Goal: Task Accomplishment & Management: Use online tool/utility

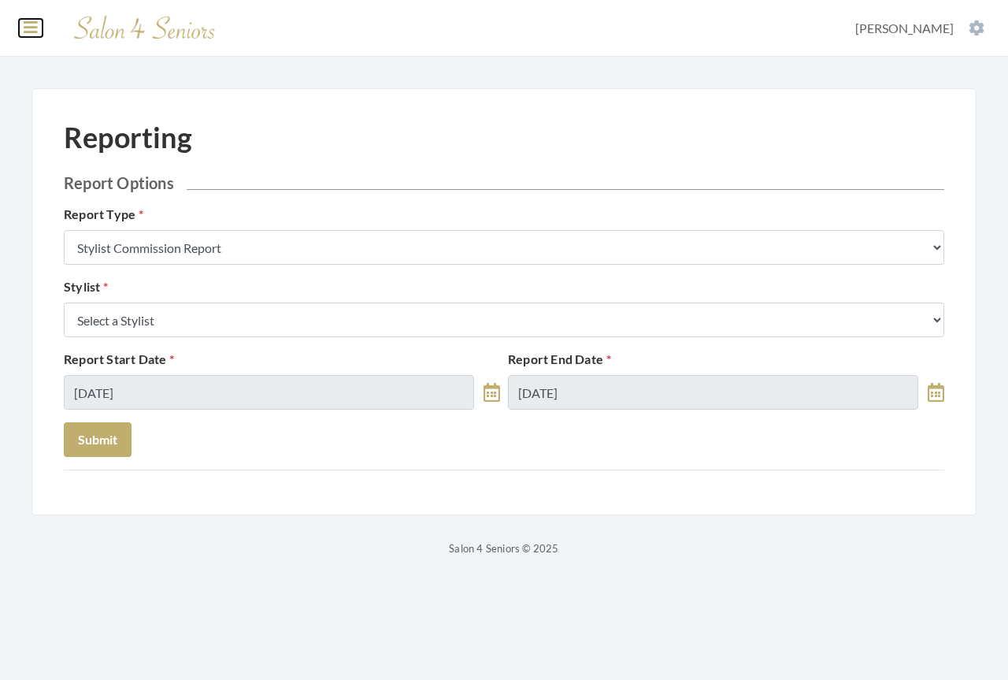
click at [25, 29] on icon at bounding box center [31, 28] width 14 height 16
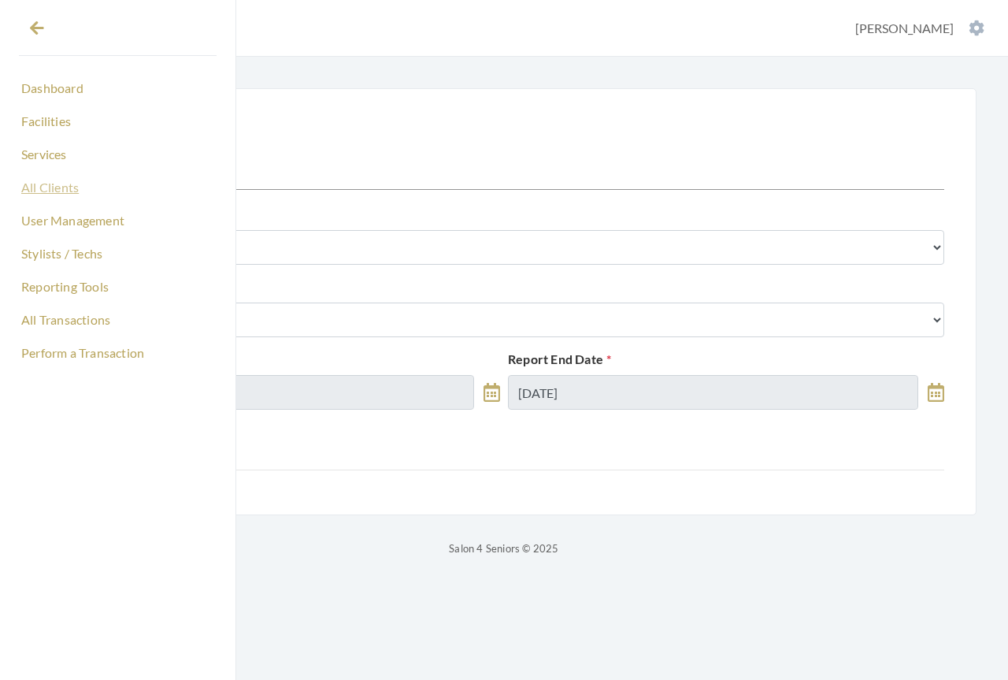
click at [49, 187] on link "All Clients" at bounding box center [118, 187] width 198 height 27
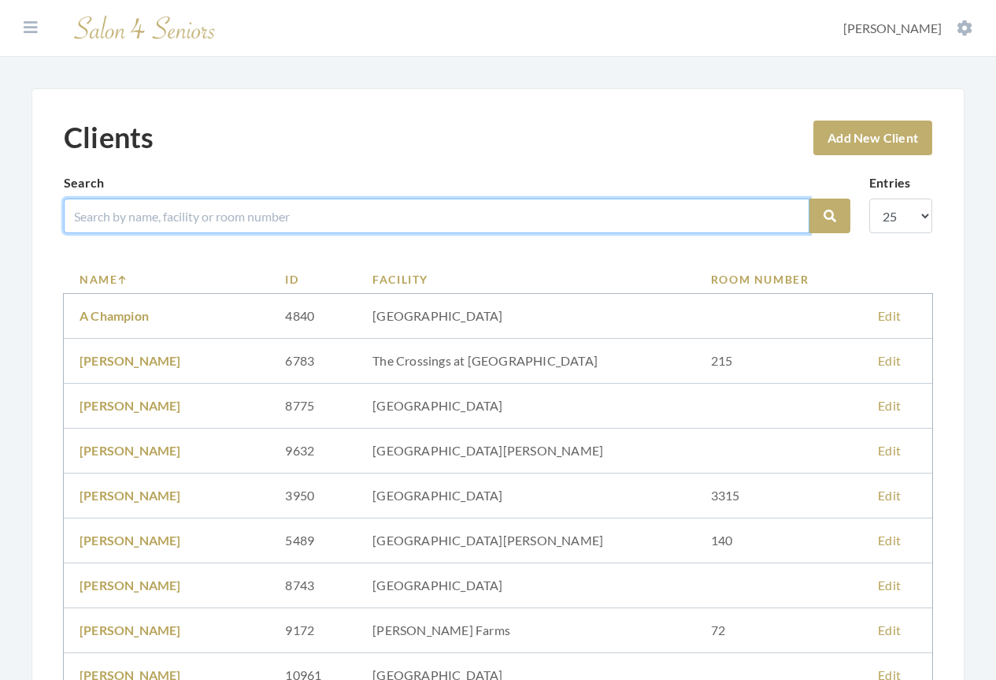
click at [127, 218] on input "search" at bounding box center [437, 216] width 746 height 35
type input "WESTMORELAND"
click at [810, 199] on button "Search" at bounding box center [830, 216] width 41 height 35
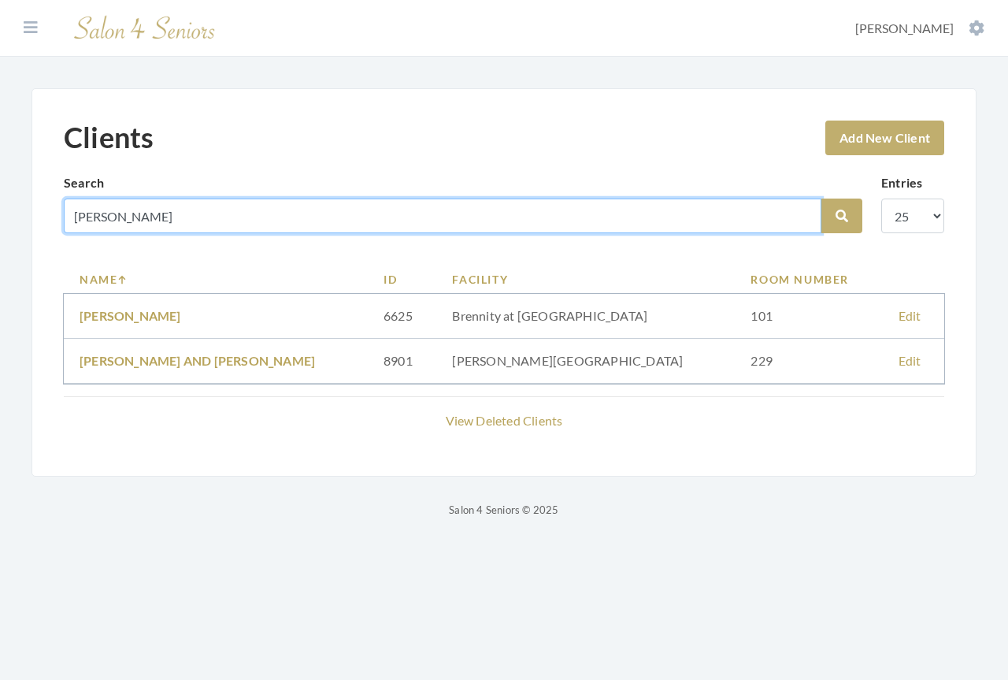
drag, startPoint x: 241, startPoint y: 213, endPoint x: 30, endPoint y: 199, distance: 211.6
click at [30, 199] on div "Clients Add New Client Search WESTMORELAND Search Entries 10 25 50 100 Name ID …" at bounding box center [504, 303] width 1008 height 431
type input "PRESTON"
click at [822, 199] on button "Search" at bounding box center [842, 216] width 41 height 35
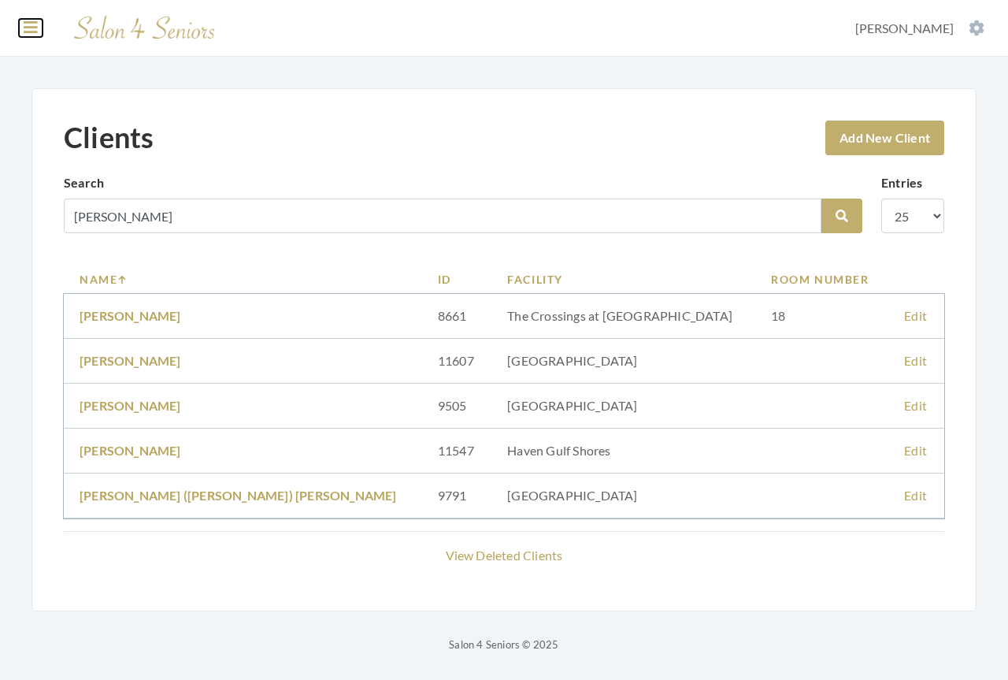
click at [35, 31] on icon at bounding box center [31, 28] width 14 height 16
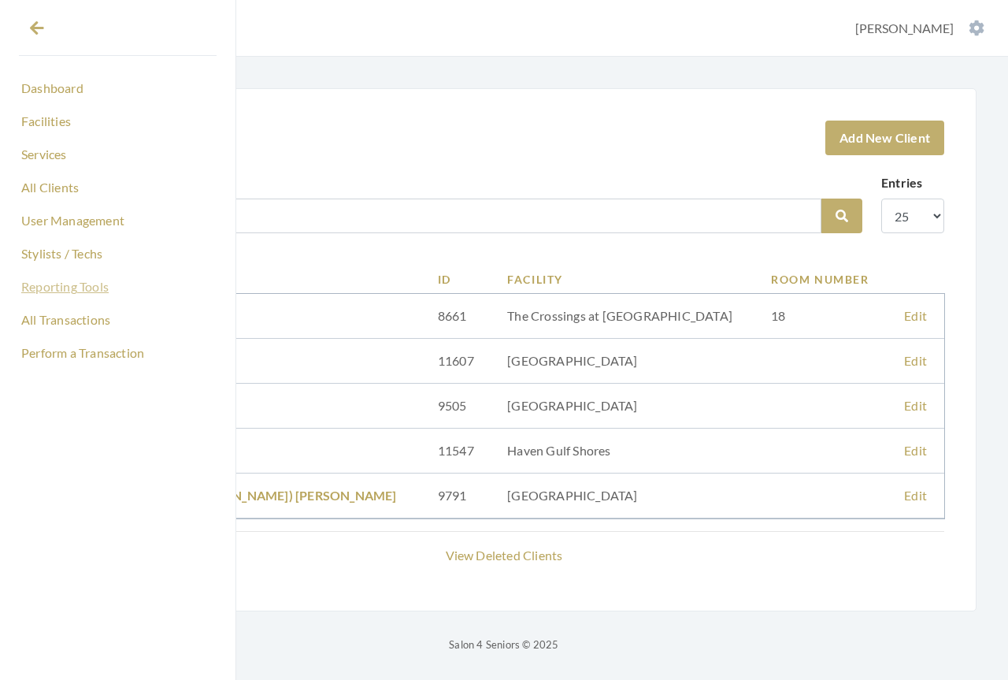
click at [53, 289] on link "Reporting Tools" at bounding box center [118, 286] width 198 height 27
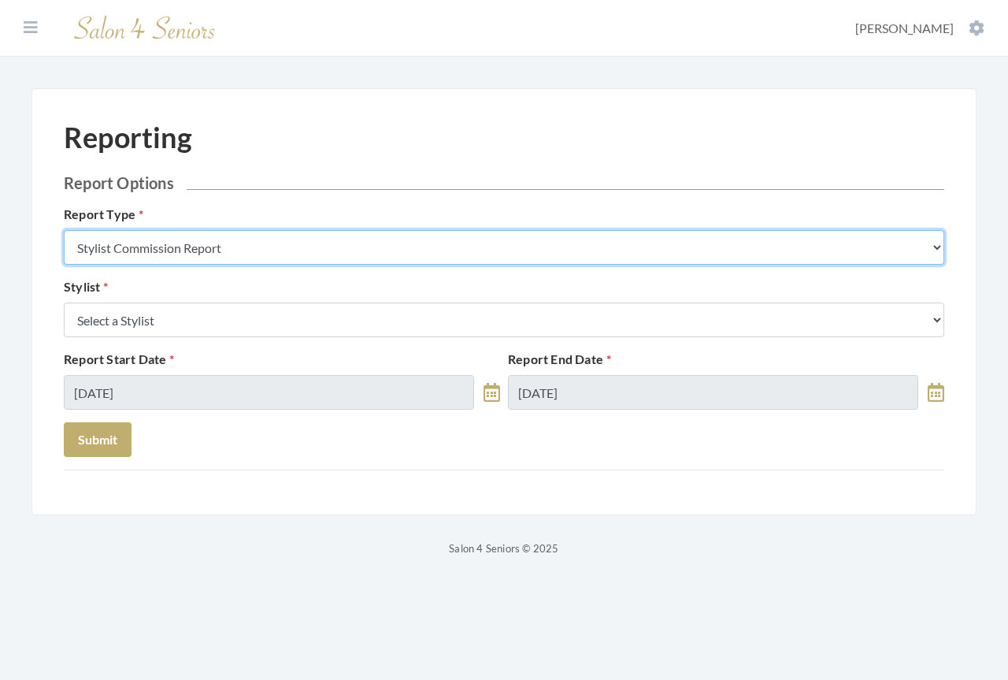
click at [266, 250] on select "Stylist Commission Report Tech Payroll Report Facility Billing Report Individua…" at bounding box center [504, 247] width 881 height 35
select select "facility"
click at [64, 230] on select "Stylist Commission Report Tech Payroll Report Facility Billing Report Individua…" at bounding box center [504, 247] width 881 height 35
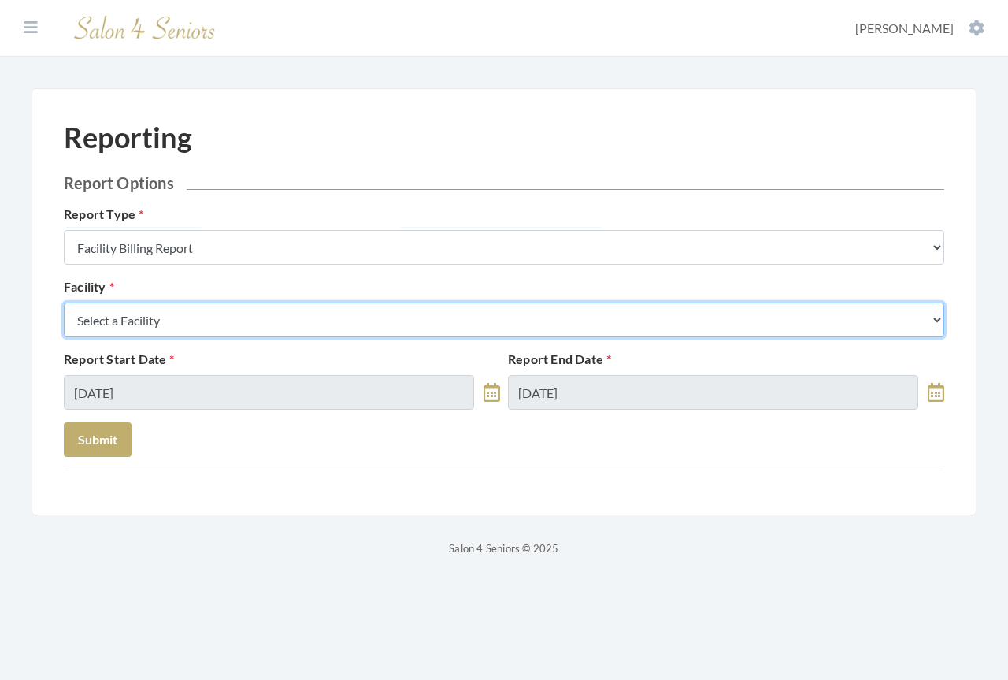
click at [196, 314] on select "Select a Facility [GEOGRAPHIC_DATA] [GEOGRAPHIC_DATA] [PERSON_NAME][GEOGRAPHIC_…" at bounding box center [504, 319] width 881 height 35
select select "26"
click at [64, 302] on select "Select a Facility [GEOGRAPHIC_DATA] [GEOGRAPHIC_DATA] [PERSON_NAME][GEOGRAPHIC_…" at bounding box center [504, 319] width 881 height 35
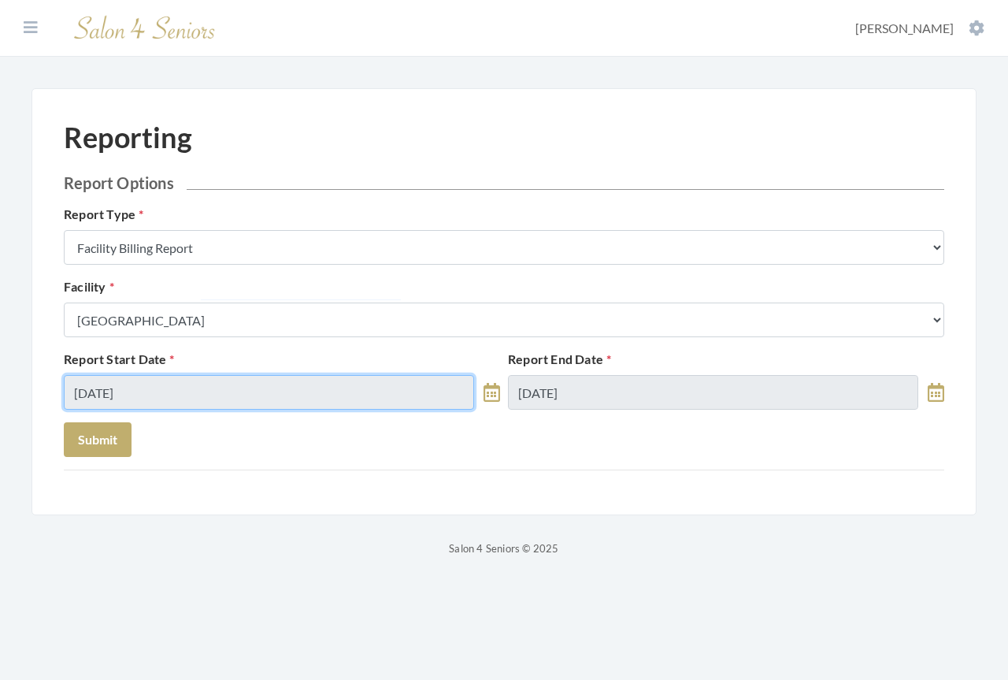
click at [192, 388] on input "[DATE]" at bounding box center [269, 392] width 410 height 35
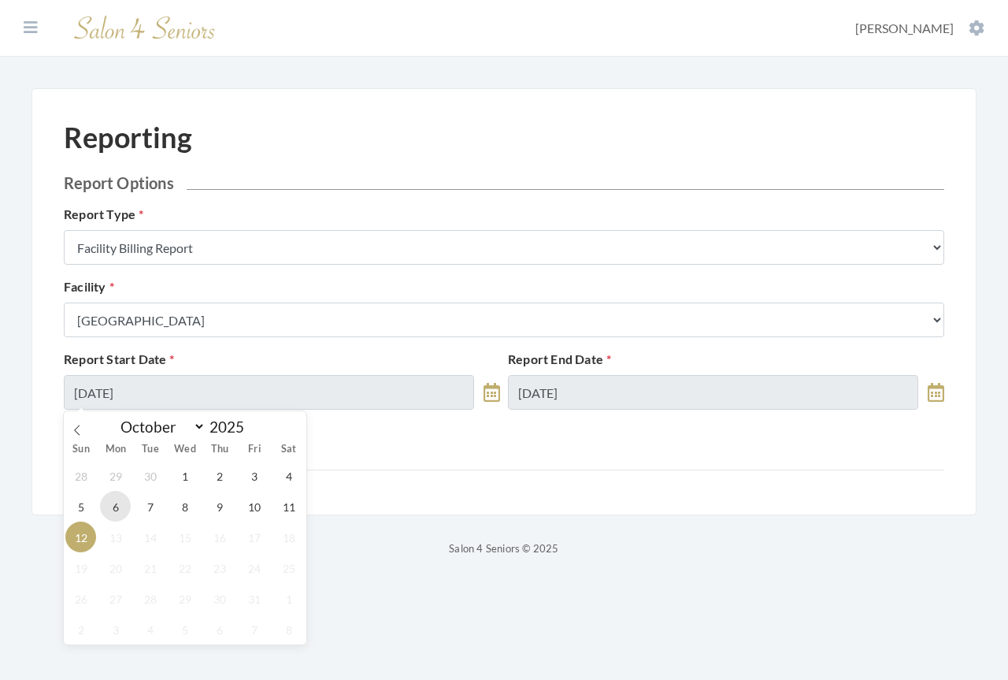
click at [113, 505] on span "6" at bounding box center [115, 506] width 31 height 31
type input "[DATE]"
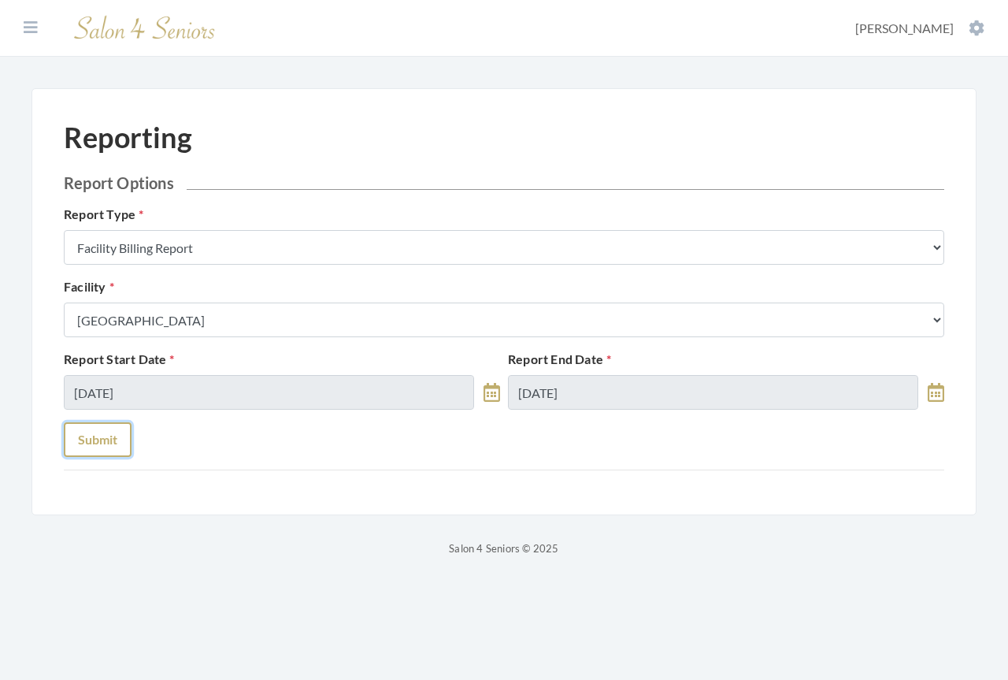
click at [99, 442] on button "Submit" at bounding box center [98, 439] width 68 height 35
